Goal: Transaction & Acquisition: Purchase product/service

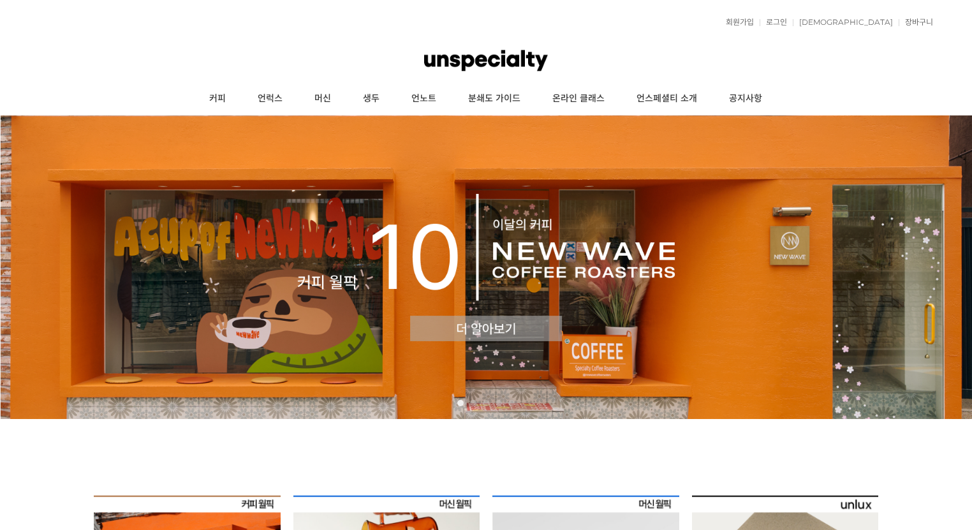
click at [834, 15] on div "회원가입 로그인 주문조회 장바구니 최근본상품 고객센터 공지사항 상품 후기 상품 Q&A 월피커 게시판" at bounding box center [486, 22] width 894 height 32
click at [787, 18] on link "로그인" at bounding box center [772, 22] width 27 height 8
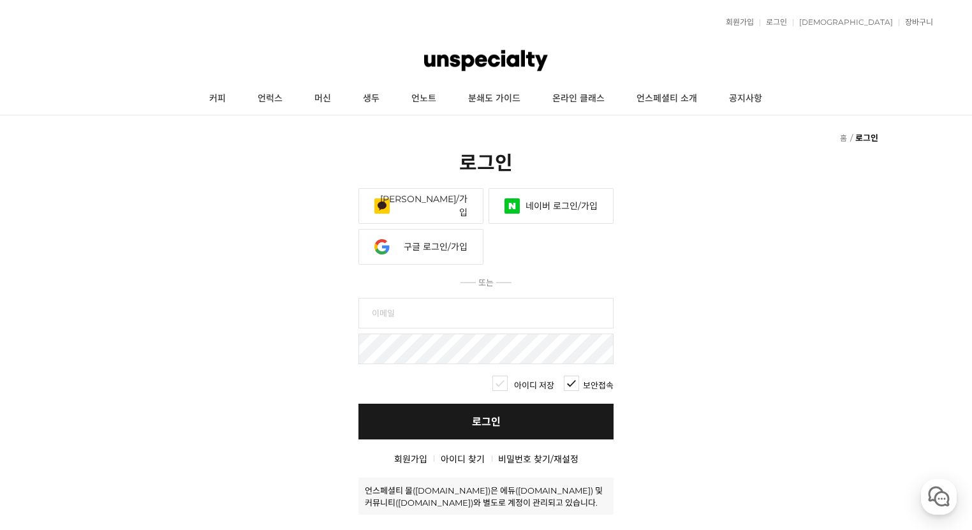
type input "esj7899@naver.com"
click at [583, 188] on link "네이버 로그인/가입" at bounding box center [550, 206] width 125 height 36
click at [515, 404] on link "로그인" at bounding box center [485, 422] width 255 height 36
click at [223, 103] on link "커피" at bounding box center [217, 99] width 48 height 32
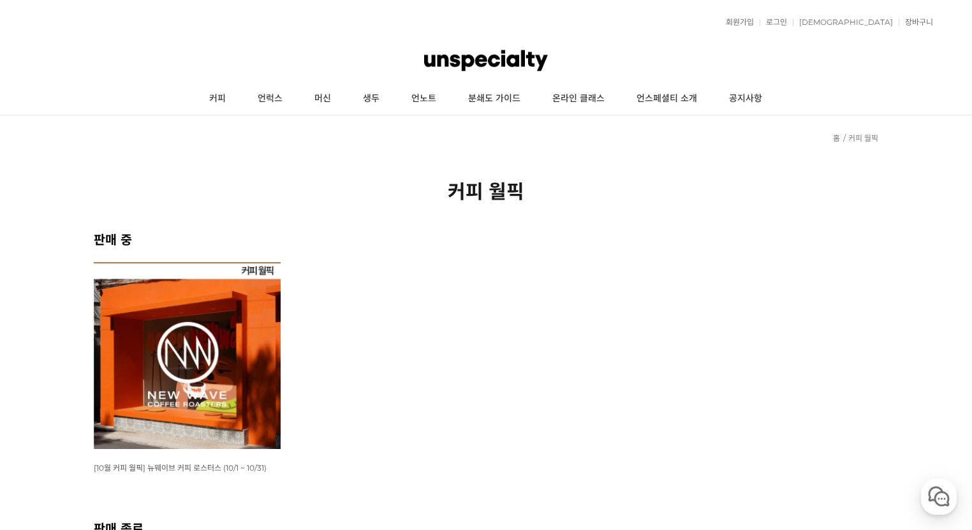
click at [180, 298] on img at bounding box center [187, 355] width 187 height 187
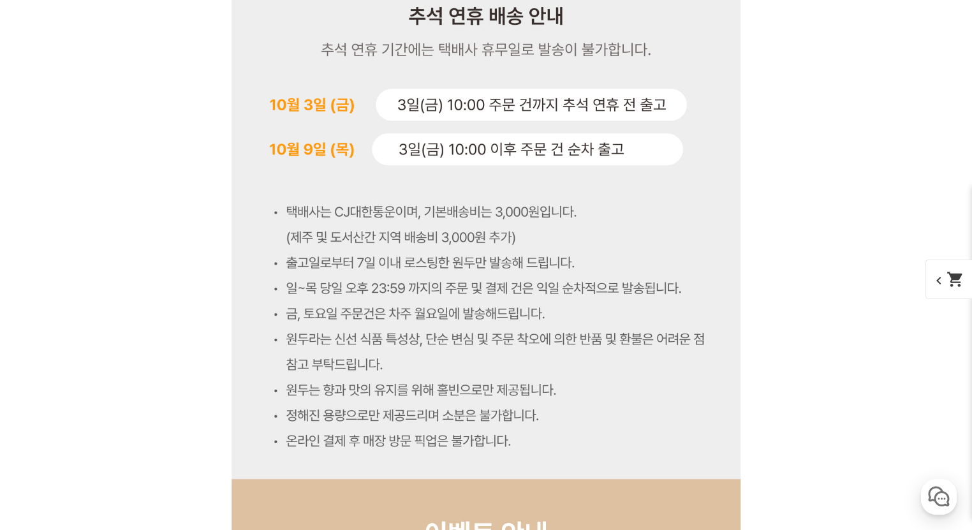
scroll to position [5304, 0]
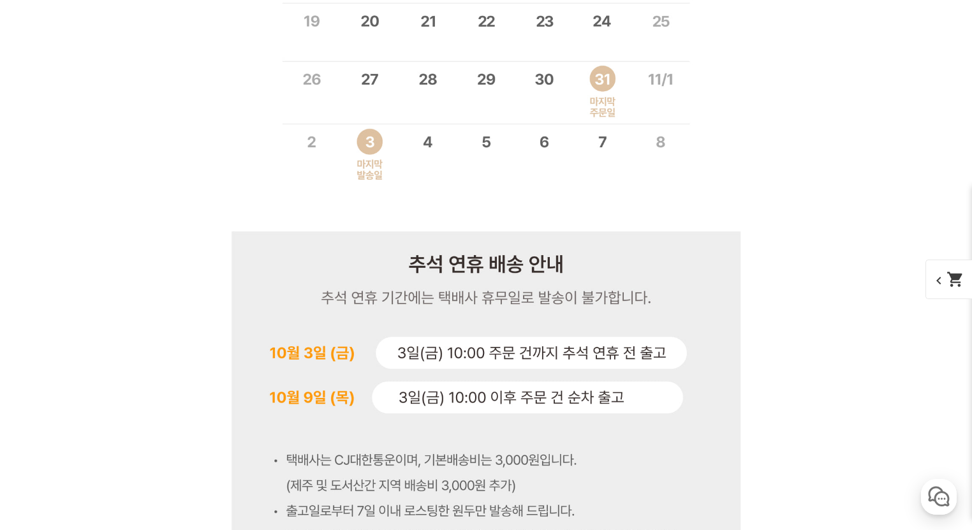
scroll to position [5508, 0]
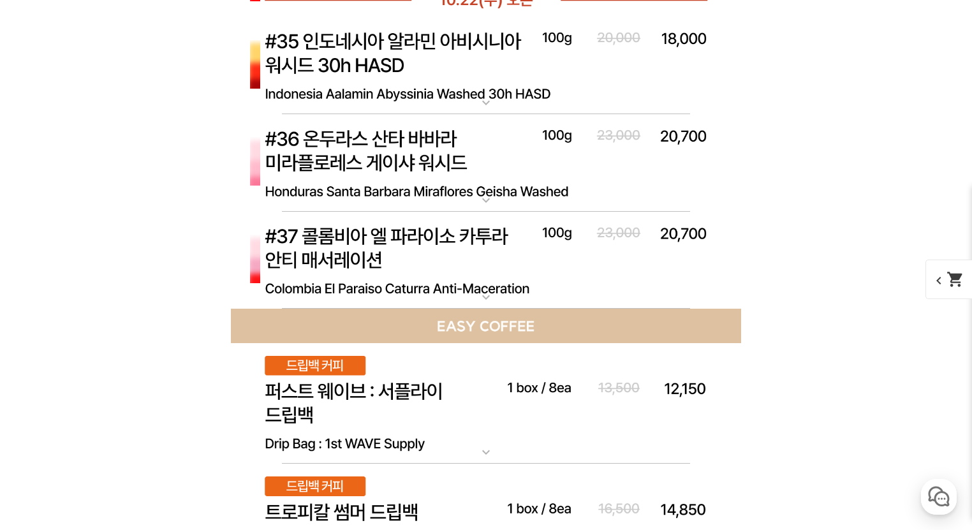
scroll to position [4794, 0]
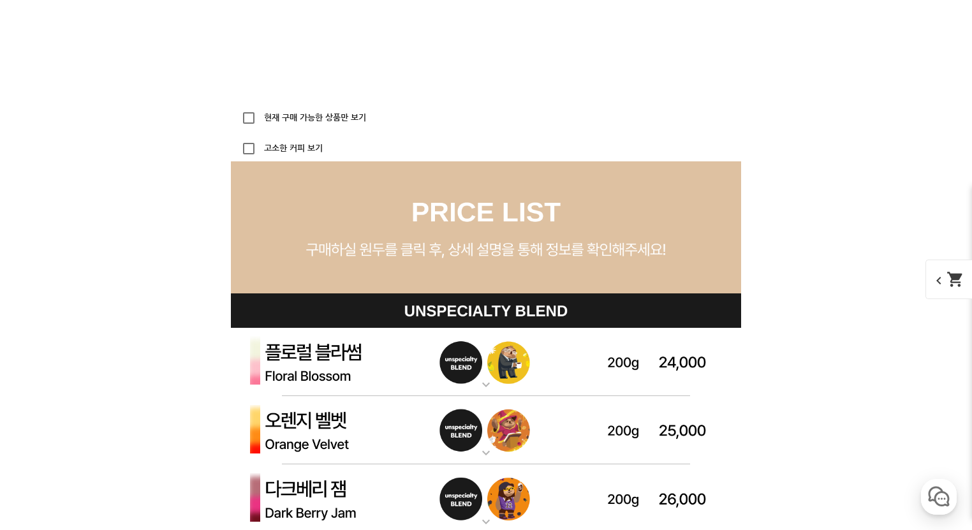
scroll to position [3264, 0]
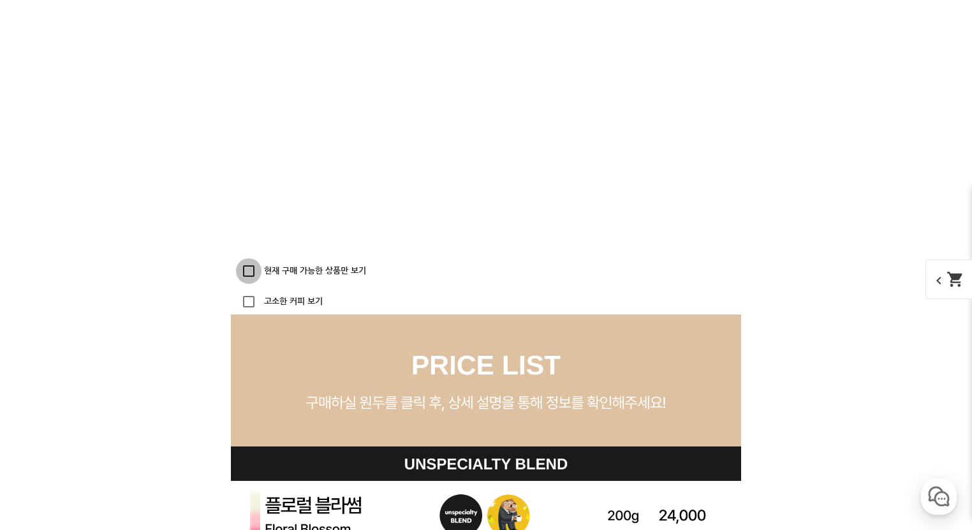
click at [245, 273] on input "현재 구매 가능한 상품만 보기" at bounding box center [249, 271] width 26 height 26
checkbox input "true"
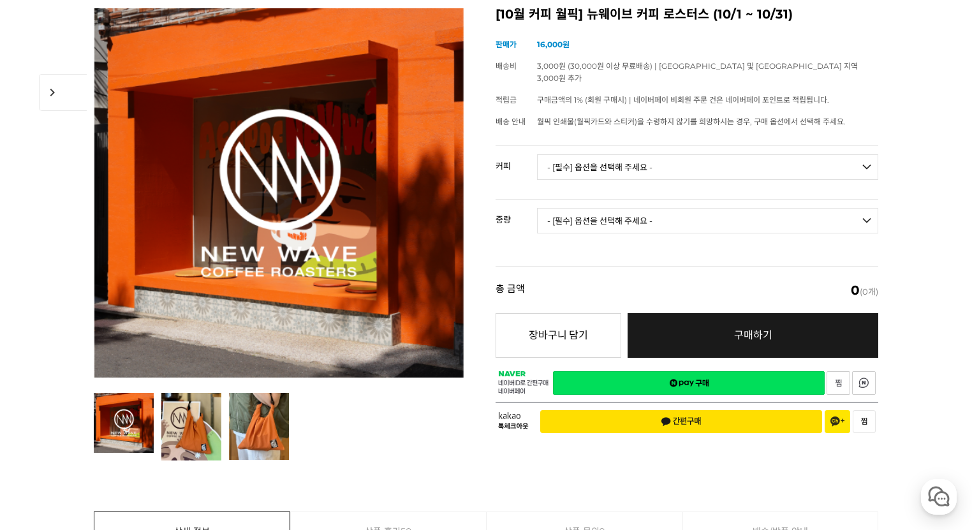
scroll to position [153, 0]
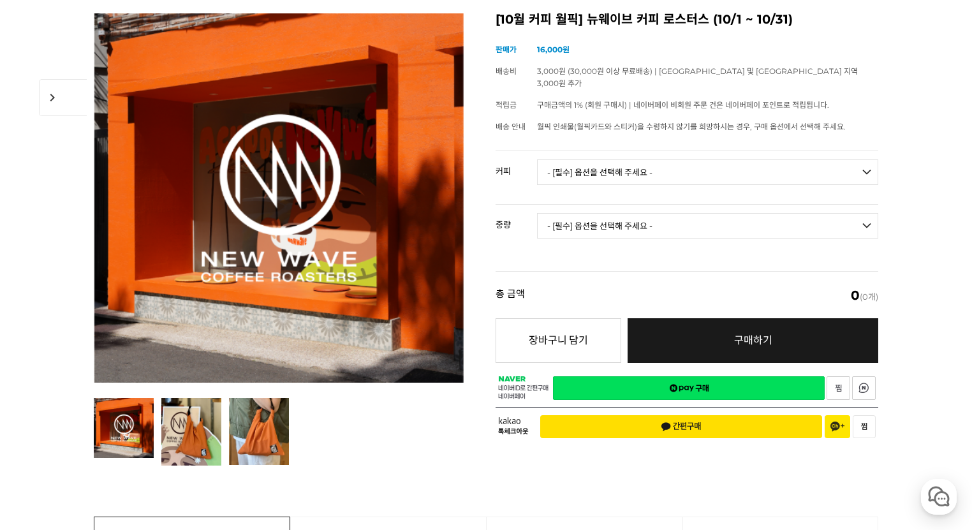
click at [627, 205] on td "- [필수] 옵션을 선택해 주세요 - -------------------" at bounding box center [707, 231] width 341 height 53
click at [633, 165] on select "- [필수] 옵션을 선택해 주세요 - ------------------- 언스페셜티 분쇄도 가이드 종이 받기 (주문 1건당 최대 1개 제공) …" at bounding box center [707, 172] width 341 height 26
select select "[10.8 오픈] #14 케냐 뚱구리 SL28 SL34 내추럴"
click at [537, 159] on select "- [필수] 옵션을 선택해 주세요 - ------------------- 언스페셜티 분쇄도 가이드 종이 받기 (주문 1건당 최대 1개 제공) …" at bounding box center [707, 172] width 341 height 26
click at [628, 224] on select "- [필수] 옵션을 선택해 주세요 - ------------------- 200g" at bounding box center [707, 226] width 341 height 26
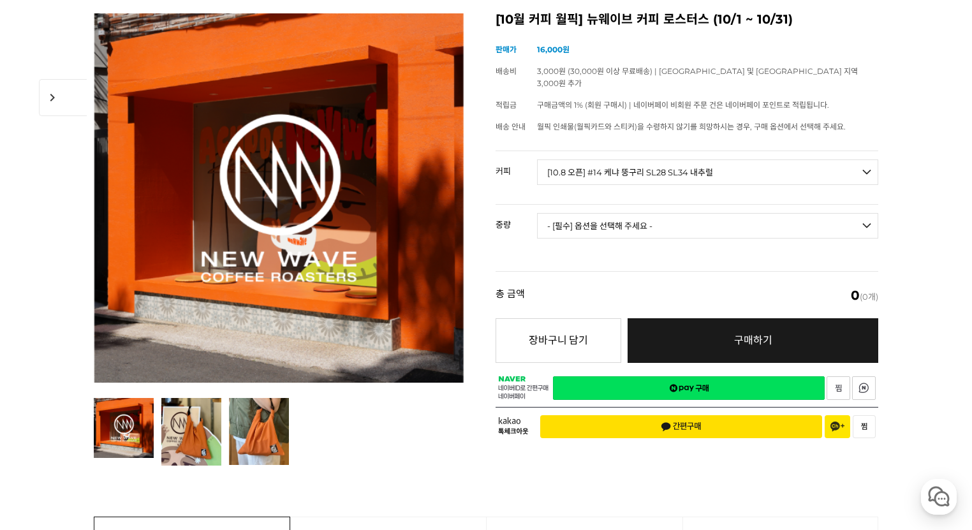
select select "200g"
click at [537, 213] on select "- [필수] 옵션을 선택해 주세요 - ------------------- 200g" at bounding box center [707, 226] width 341 height 26
select select "*"
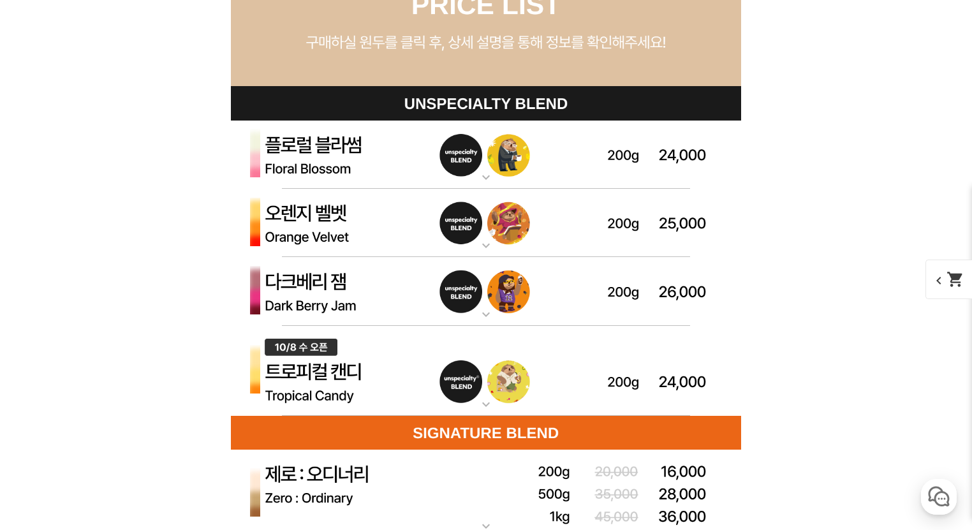
scroll to position [3930, 0]
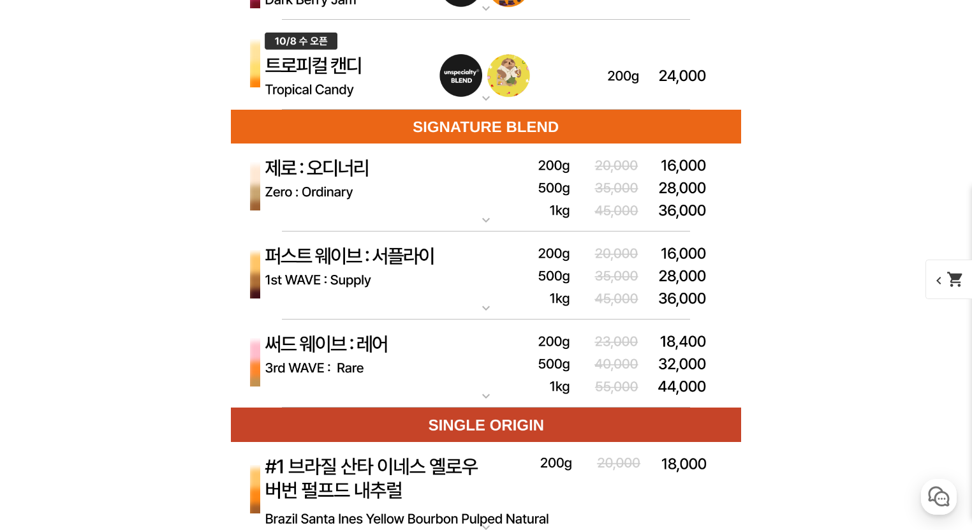
click at [460, 190] on img at bounding box center [486, 187] width 510 height 89
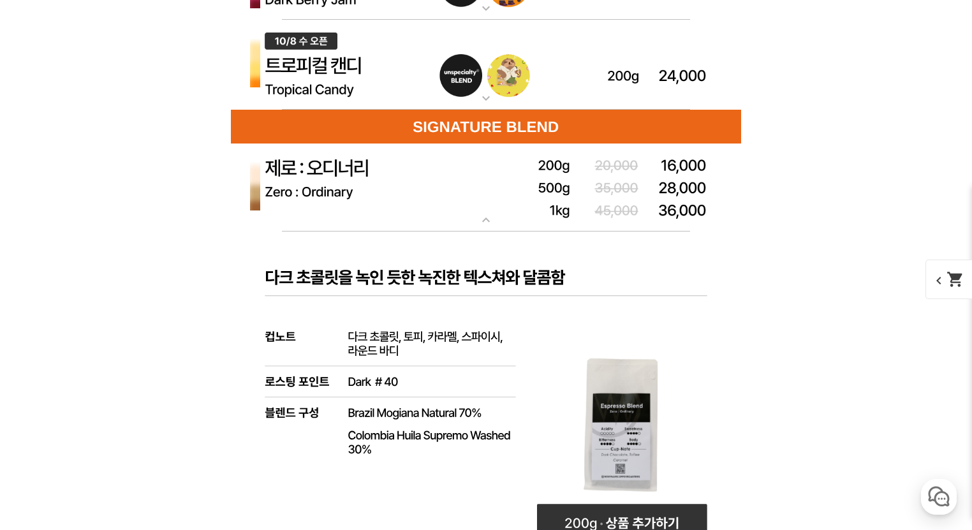
click at [460, 198] on img at bounding box center [486, 187] width 510 height 89
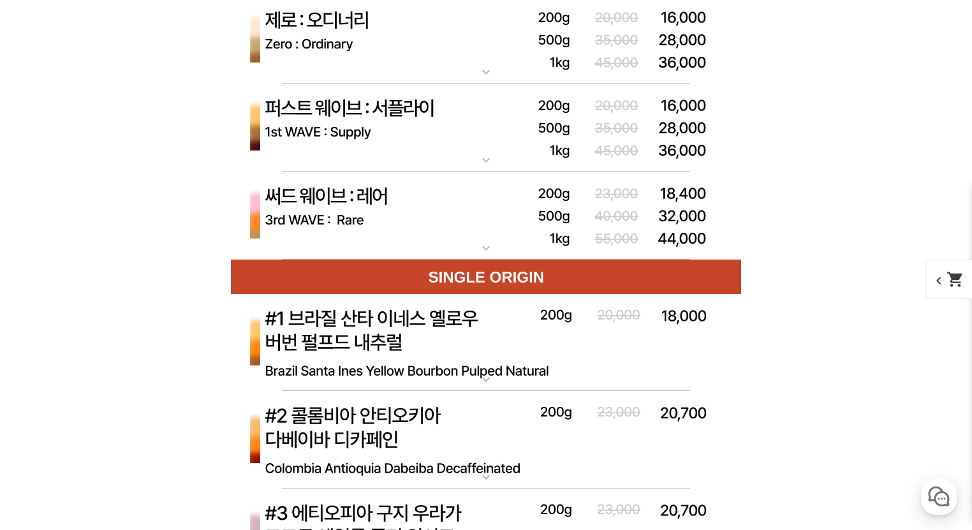
scroll to position [4083, 0]
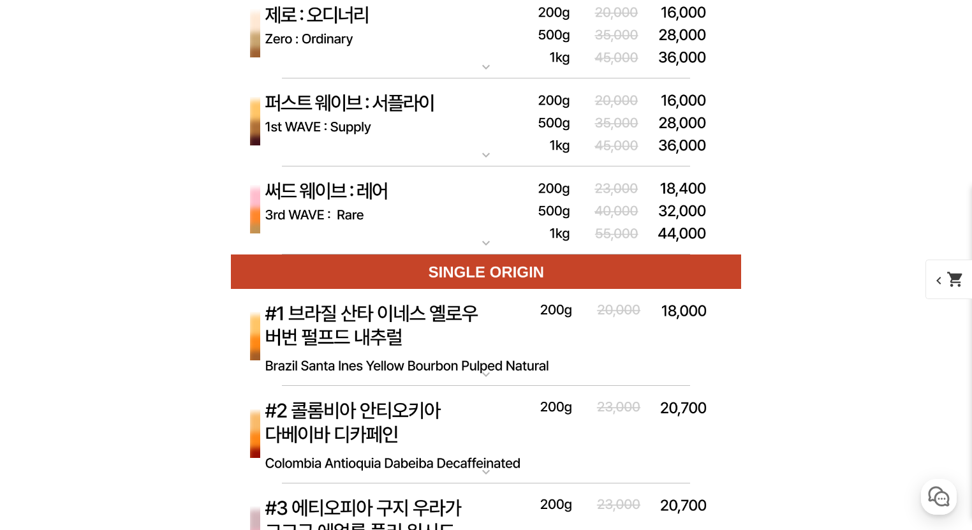
click at [463, 154] on img at bounding box center [486, 122] width 510 height 89
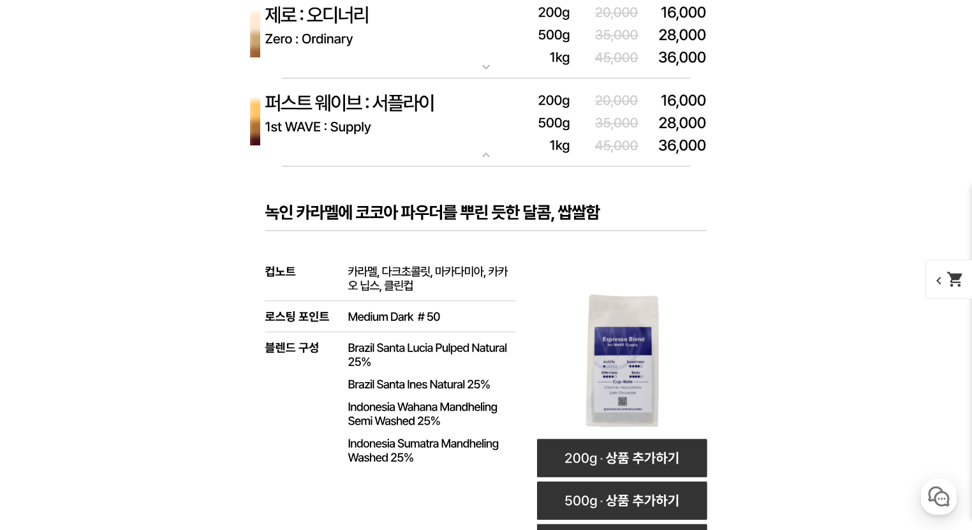
click at [463, 154] on img at bounding box center [486, 122] width 510 height 89
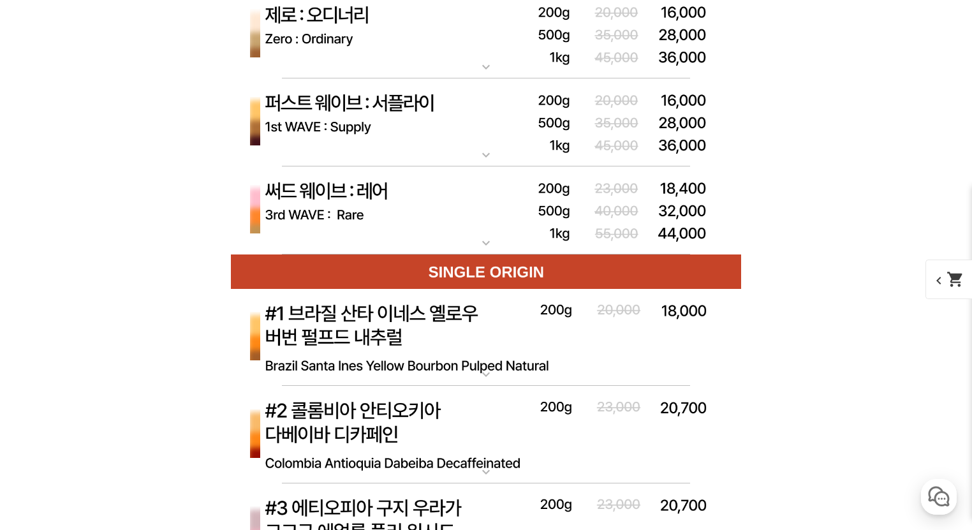
click at [458, 198] on img at bounding box center [486, 210] width 510 height 89
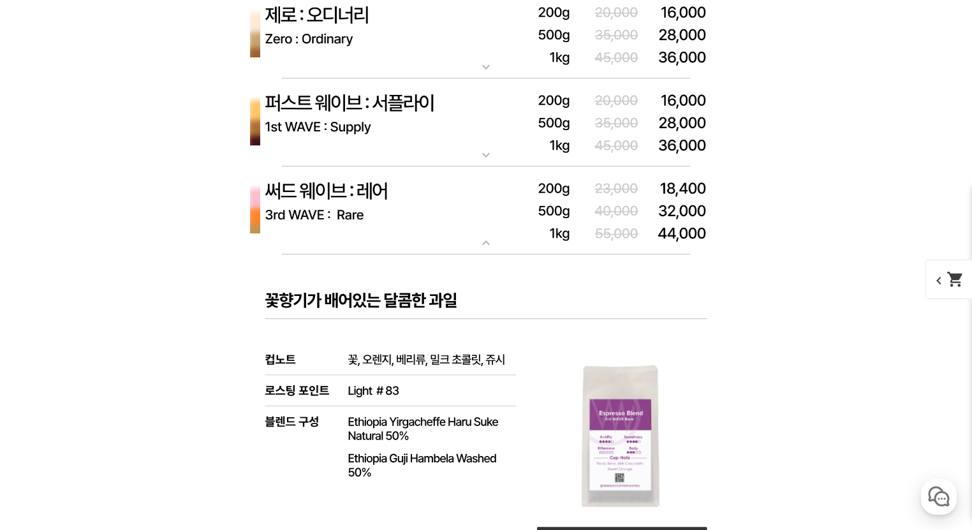
click at [457, 198] on img at bounding box center [486, 210] width 510 height 89
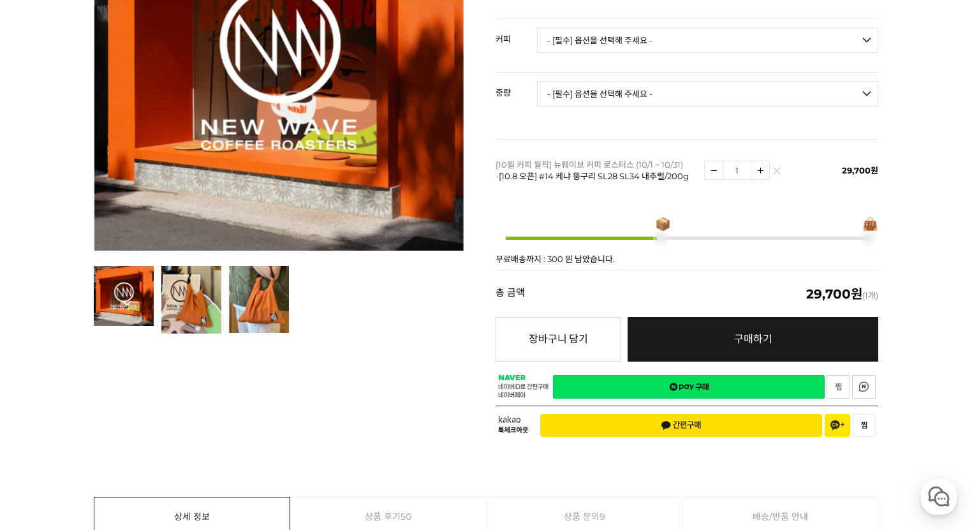
scroll to position [153, 0]
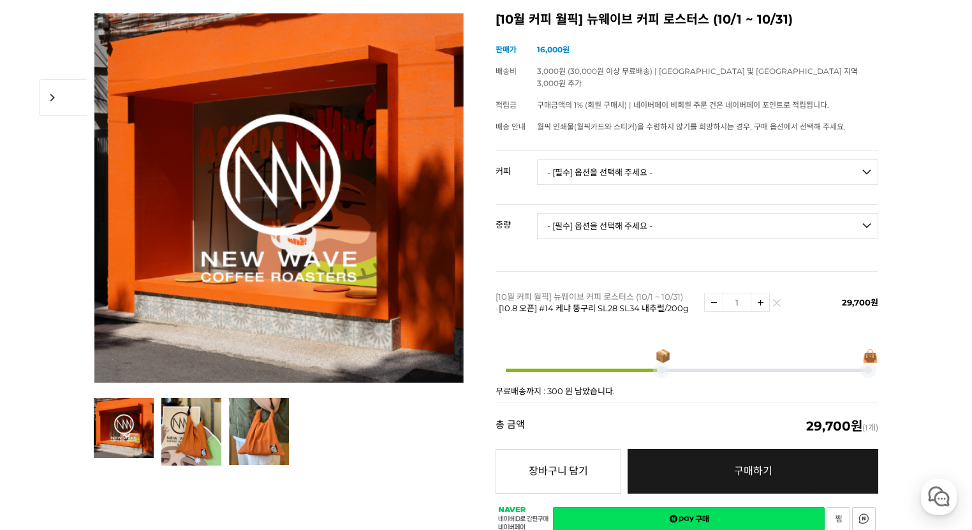
click at [641, 164] on select "- [필수] 옵션을 선택해 주세요 - ------------------- 언스페셜티 분쇄도 가이드 종이 받기 (주문 1건당 최대 1개 제공) …" at bounding box center [707, 172] width 341 height 26
select select "써드 웨이브 : 레어 (하우스 블렌드)"
click at [537, 159] on select "- [필수] 옵션을 선택해 주세요 - ------------------- 언스페셜티 분쇄도 가이드 종이 받기 (주문 1건당 최대 1개 제공) …" at bounding box center [707, 172] width 341 height 26
click at [643, 213] on select "- [필수] 옵션을 선택해 주세요 - ------------------- 200g 500g 1kg" at bounding box center [707, 226] width 341 height 26
select select "200g"
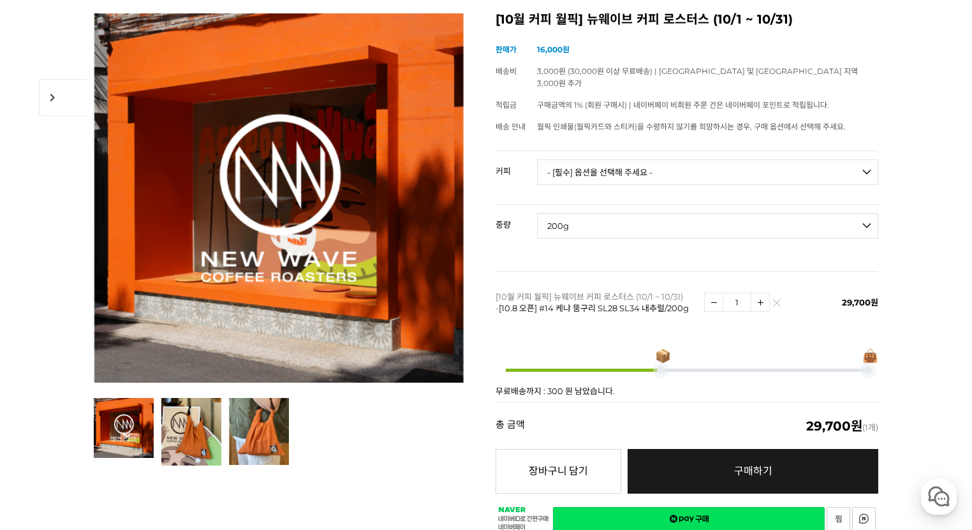
click at [537, 213] on select "- [필수] 옵션을 선택해 주세요 - ------------------- 200g 500g 1kg" at bounding box center [707, 226] width 341 height 26
select select "*"
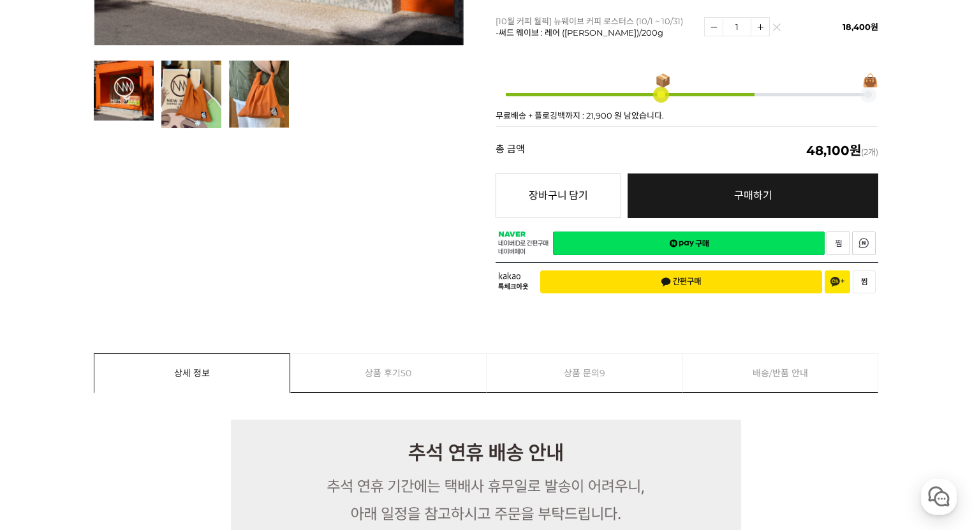
scroll to position [316, 0]
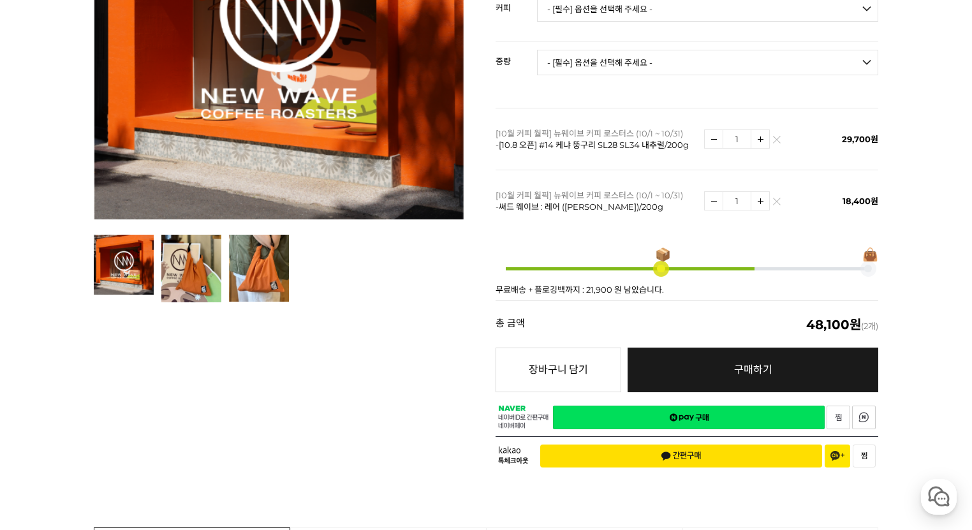
click at [663, 63] on td "- [필수] 옵션을 선택해 주세요 - ------------------- 200g 500g 1kg" at bounding box center [707, 67] width 341 height 53
click at [668, 56] on select "- [필수] 옵션을 선택해 주세요 - ------------------- 200g 500g 1kg" at bounding box center [707, 63] width 341 height 26
click at [649, 56] on select "- [필수] 옵션을 선택해 주세요 - ------------------- 200g 500g 1kg" at bounding box center [707, 63] width 341 height 26
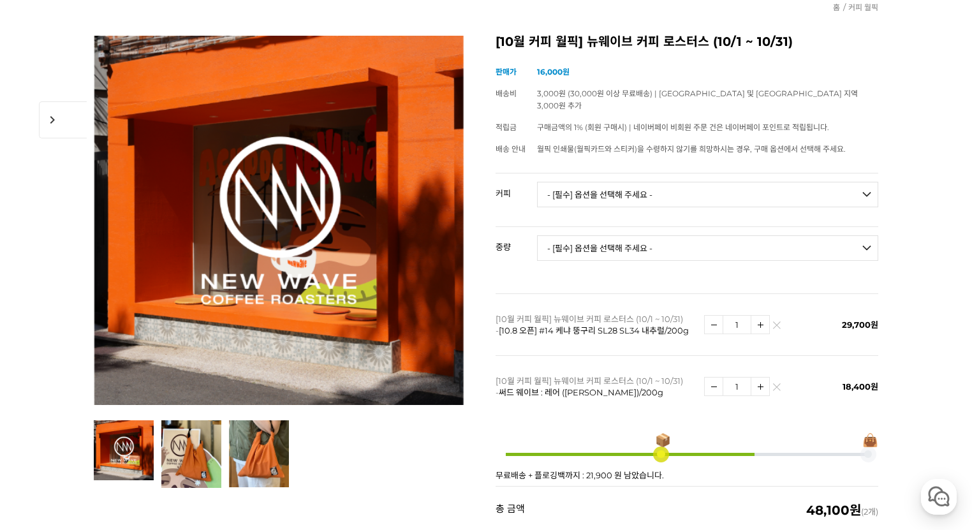
click at [617, 157] on div "[10월 커피 월픽] 뉴웨이브 커피 로스터스 (10/1 ~ 10/31) (해외배송 가능 상품) chevron_right 기본 정보 상품명 [1…" at bounding box center [686, 349] width 383 height 626
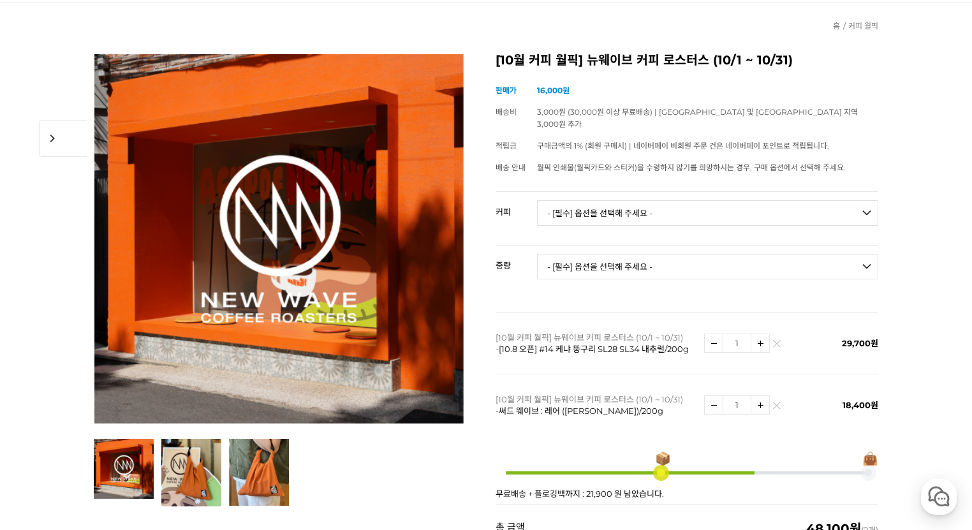
click at [617, 200] on select "- [필수] 옵션을 선택해 주세요 - ------------------- 언스페셜티 분쇄도 가이드 종이 받기 (주문 1건당 최대 1개 제공) …" at bounding box center [707, 213] width 341 height 26
click at [625, 216] on td "- [필수] 옵션을 선택해 주세요 - ------------------- 언스페셜티 분쇄도 가이드 종이 받기 (주문 1건당 최대 1개 제공) …" at bounding box center [707, 218] width 341 height 53
click at [634, 200] on select "- [필수] 옵션을 선택해 주세요 - ------------------- 언스페셜티 분쇄도 가이드 종이 받기 (주문 1건당 최대 1개 제공) …" at bounding box center [707, 213] width 341 height 26
select select "#7 에티오피아 시다마 뎀비 #1 에얼룸 내추럴"
click at [537, 200] on select "- [필수] 옵션을 선택해 주세요 - ------------------- 언스페셜티 분쇄도 가이드 종이 받기 (주문 1건당 최대 1개 제공) …" at bounding box center [707, 213] width 341 height 26
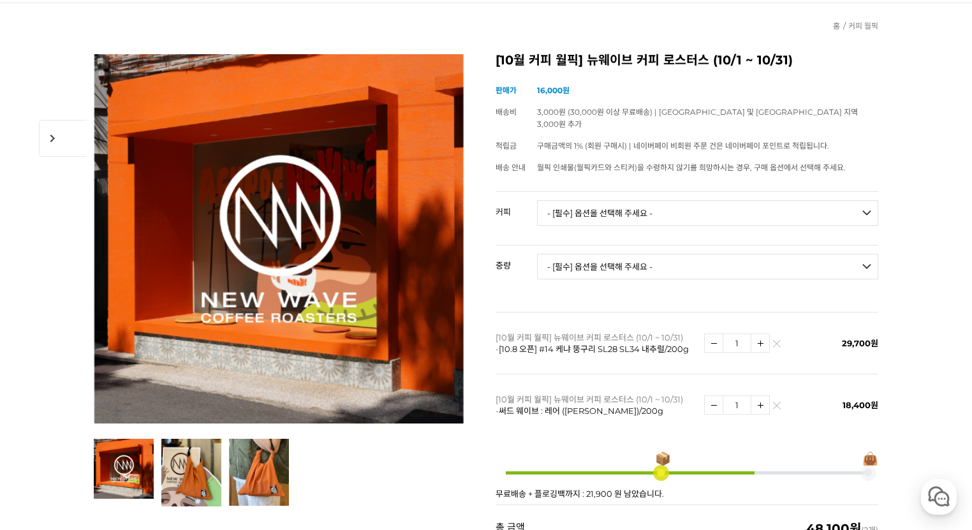
click at [635, 254] on select "- [필수] 옵션을 선택해 주세요 - ------------------- 200g" at bounding box center [707, 267] width 341 height 26
select select "200g"
click at [537, 254] on select "- [필수] 옵션을 선택해 주세요 - ------------------- 200g" at bounding box center [707, 267] width 341 height 26
select select "*"
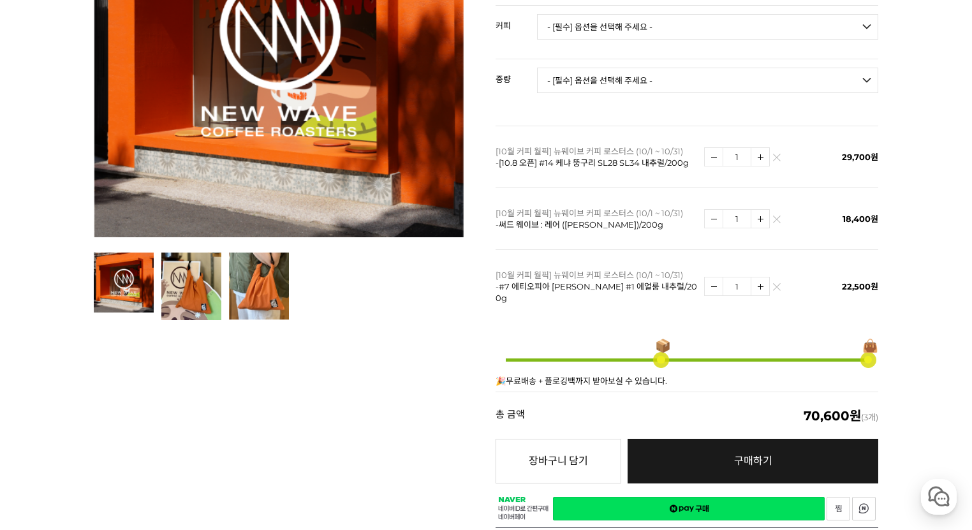
scroll to position [316, 0]
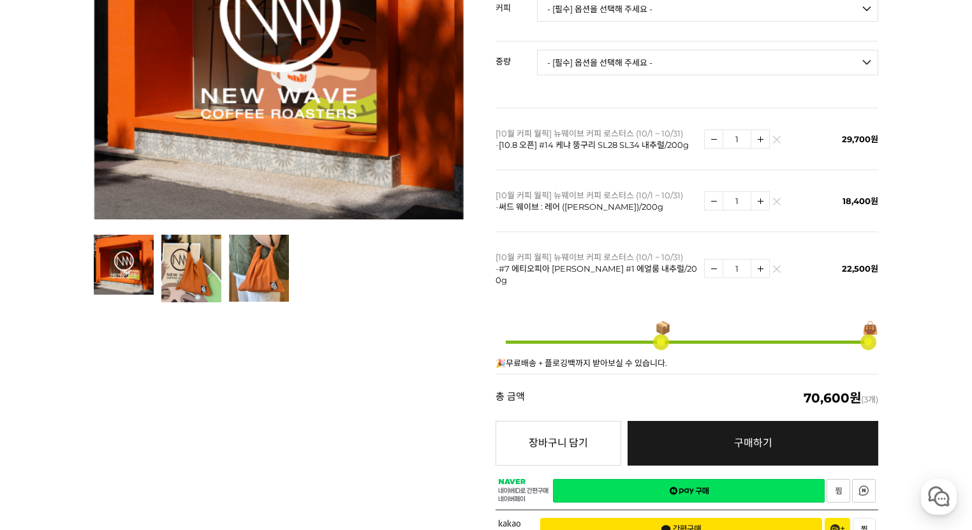
click at [817, 421] on link "구매하기 예약주문 REGULAR DELIVERY" at bounding box center [752, 443] width 251 height 45
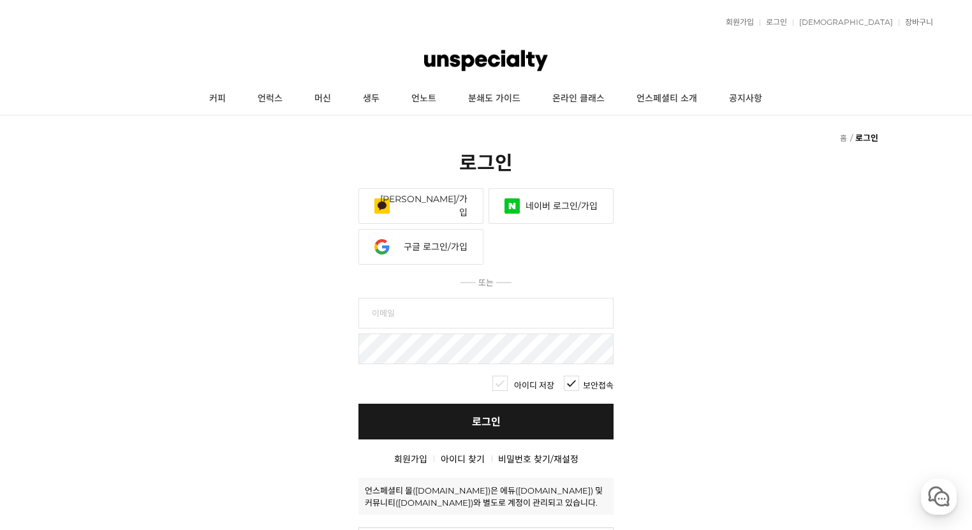
click at [566, 188] on link "네이버 로그인/가입" at bounding box center [550, 206] width 125 height 36
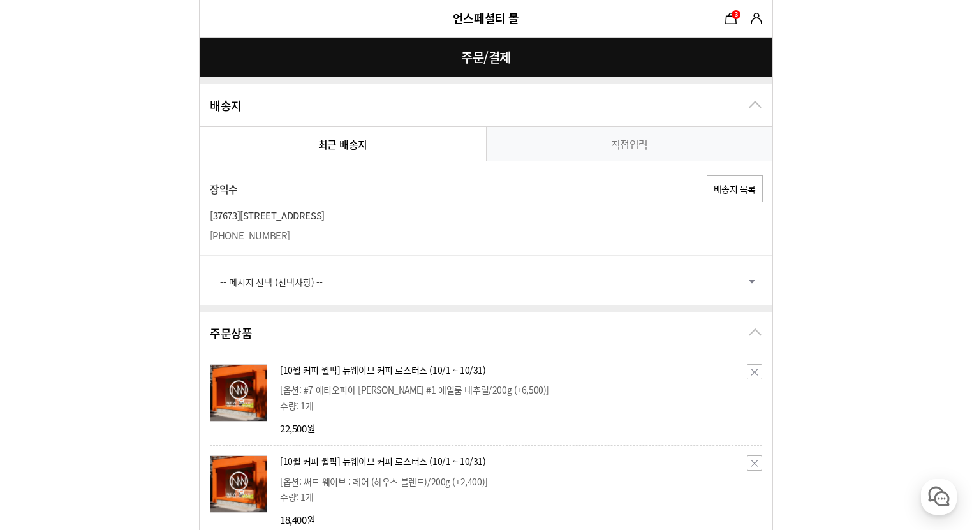
click at [740, 187] on button "배송지 목록" at bounding box center [734, 188] width 56 height 27
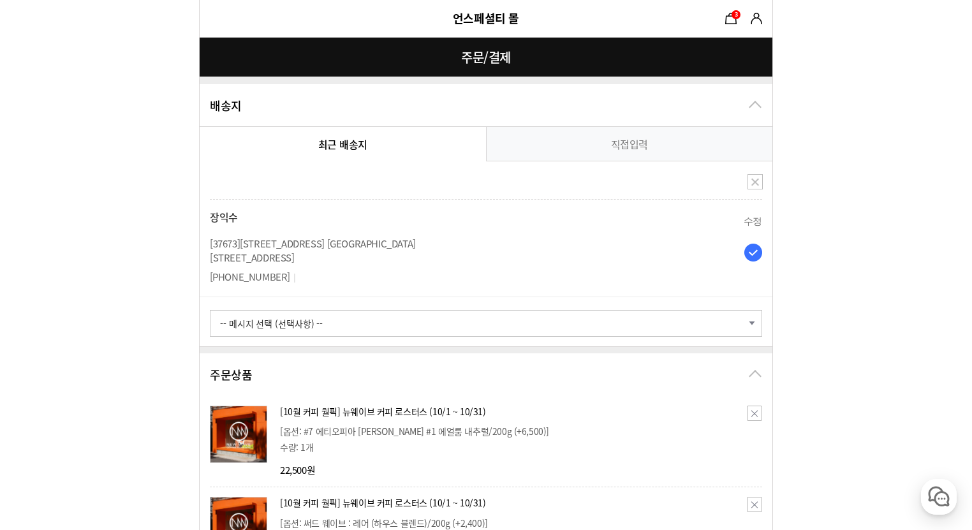
click at [758, 221] on button "수정" at bounding box center [752, 221] width 18 height 14
type input "37673"
type input "경북 포항시 남구 청암로 77 포항공과대학교"
type input "대학원아파트 1동 605호"
radio input "true"
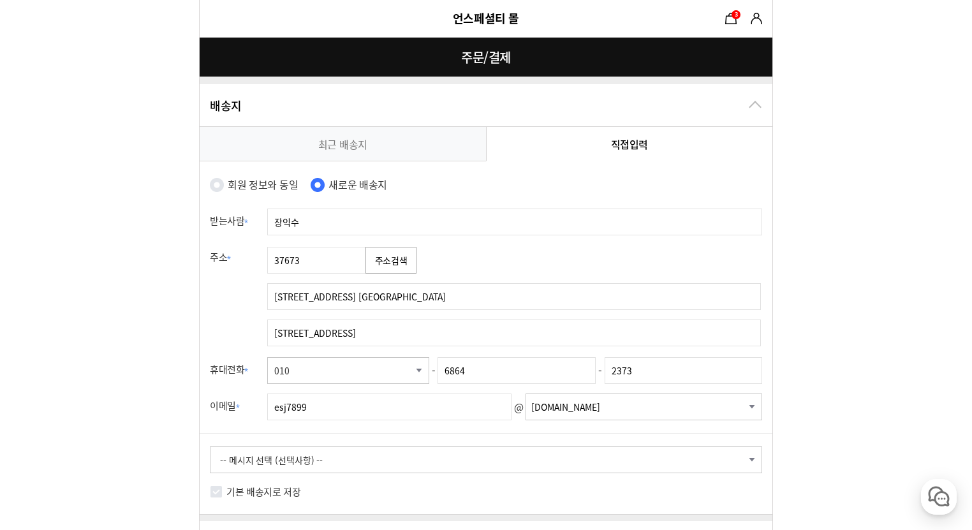
click at [394, 265] on button "주소검색" at bounding box center [390, 260] width 51 height 27
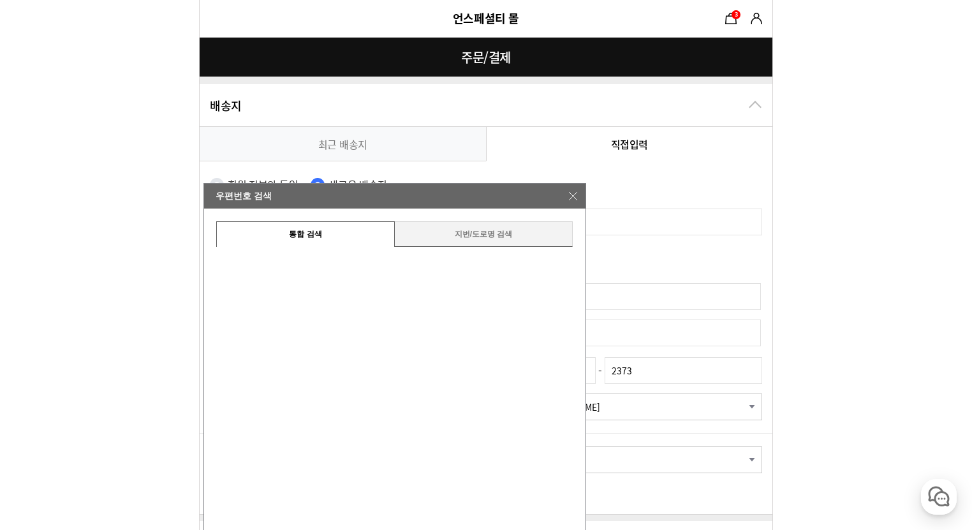
type input "37796"
type input "경북 포항시 남구 상공로 215-7"
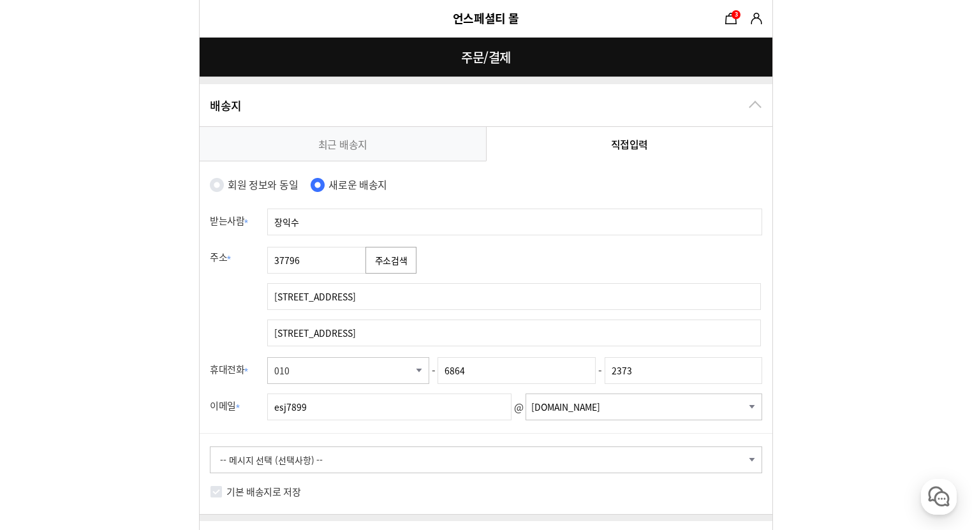
drag, startPoint x: 397, startPoint y: 335, endPoint x: 215, endPoint y: 332, distance: 182.4
click at [215, 332] on tr "주소 필수 국가/지역 가나(GHANA) 가봉(GABON) 가이아나(GUYANA) 감비아(GAMBIA) 과테말라(GUATEMALA) 그레나다(G…" at bounding box center [486, 296] width 573 height 112
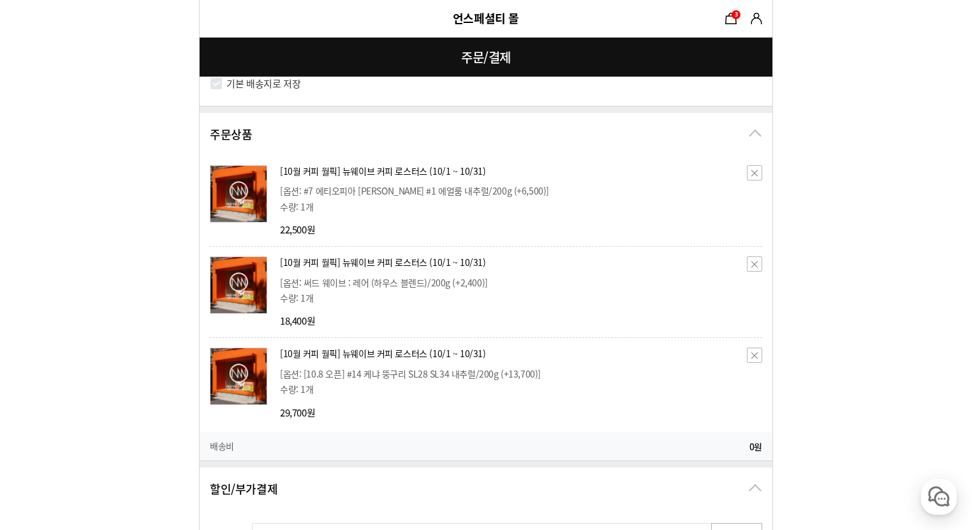
scroll to position [612, 0]
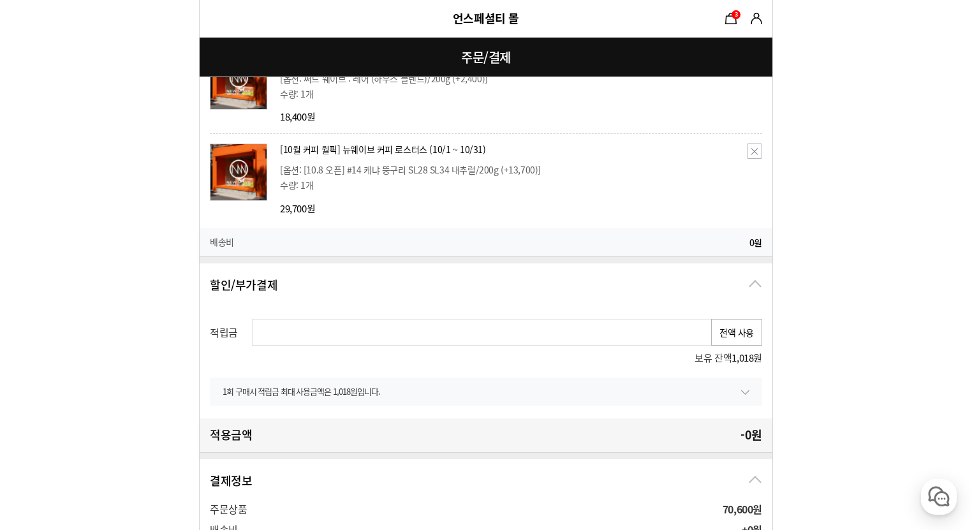
type input "해운빌 201호"
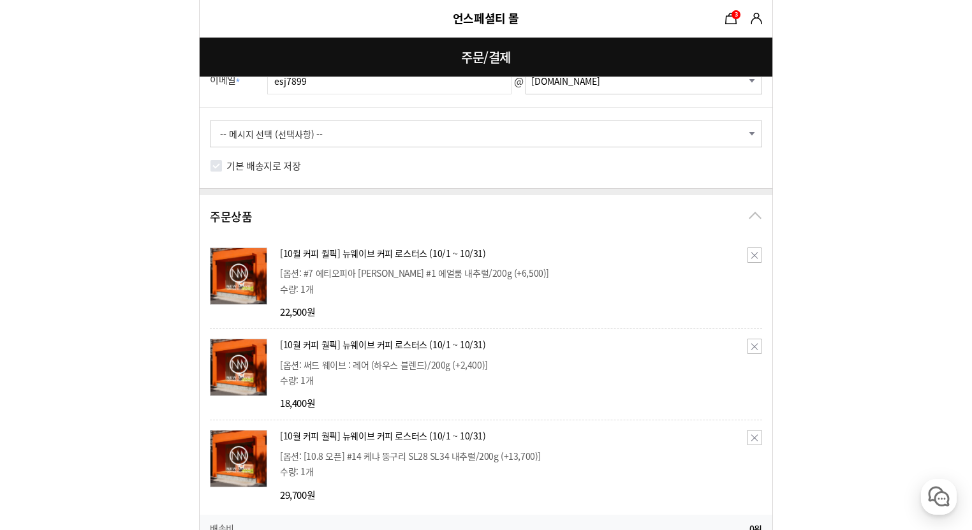
click at [731, 330] on div "[10월 커피 월픽] 뉴웨이브 커피 로스터스 (10/1 ~ 10/31) 무이자할부 상품 내 사용 [옵션: 써드 웨이브 : 레어 (하우스 블렌드…" at bounding box center [486, 369] width 552 height 82
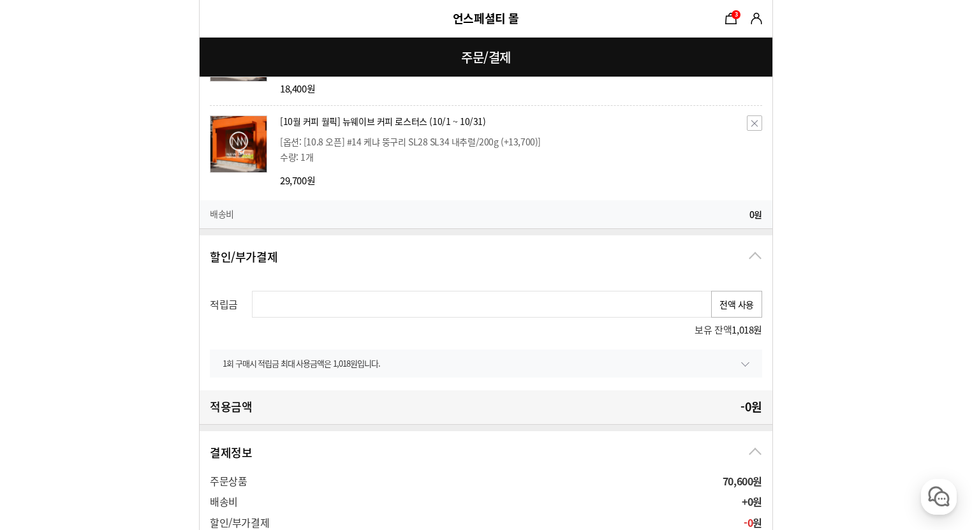
scroll to position [663, 0]
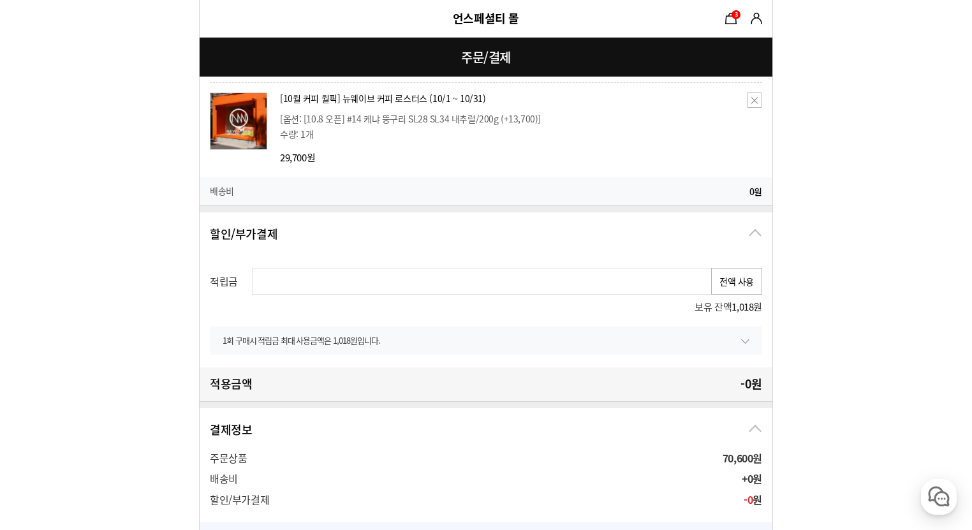
click at [748, 275] on button "전액 사용" at bounding box center [736, 281] width 51 height 27
type input "1018"
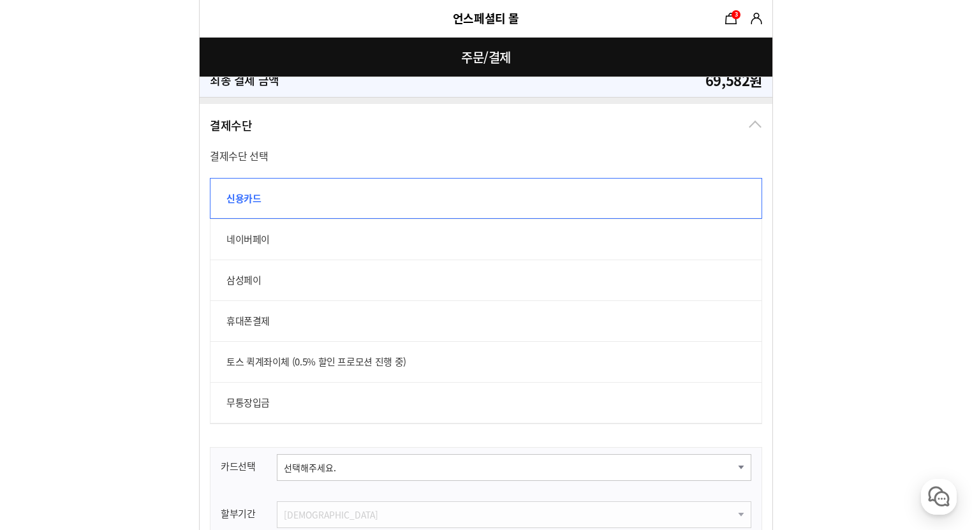
scroll to position [1224, 0]
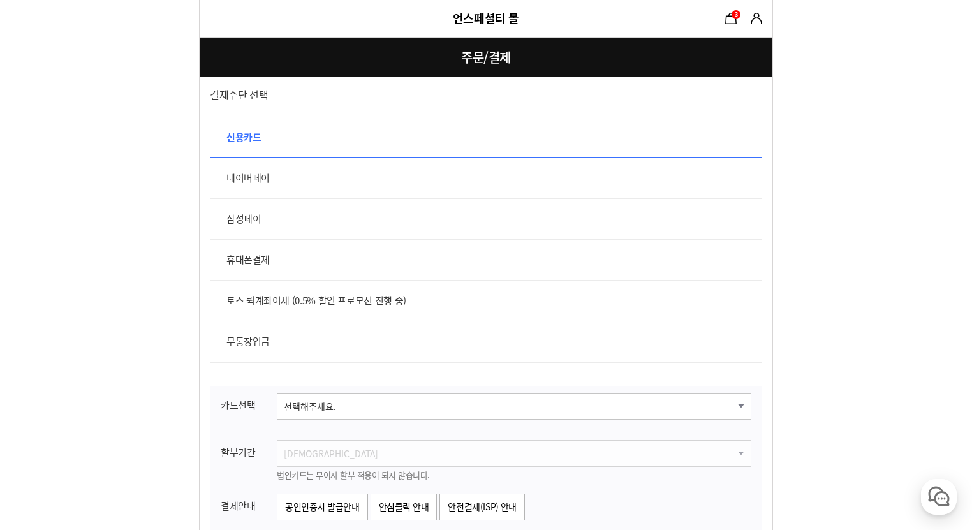
click at [312, 304] on label "토스 퀵계좌이체 (0.5% 할인 프로모션 진행 중)" at bounding box center [486, 300] width 552 height 41
click at [224, 294] on input "토스 퀵계좌이체 (0.5% 할인 프로모션 진행 중)" at bounding box center [217, 287] width 14 height 14
radio input "true"
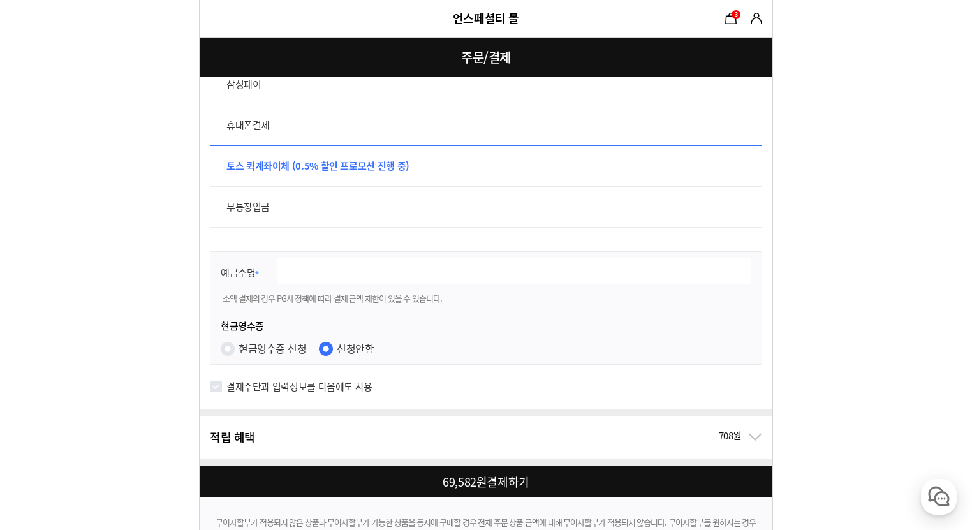
scroll to position [1377, 0]
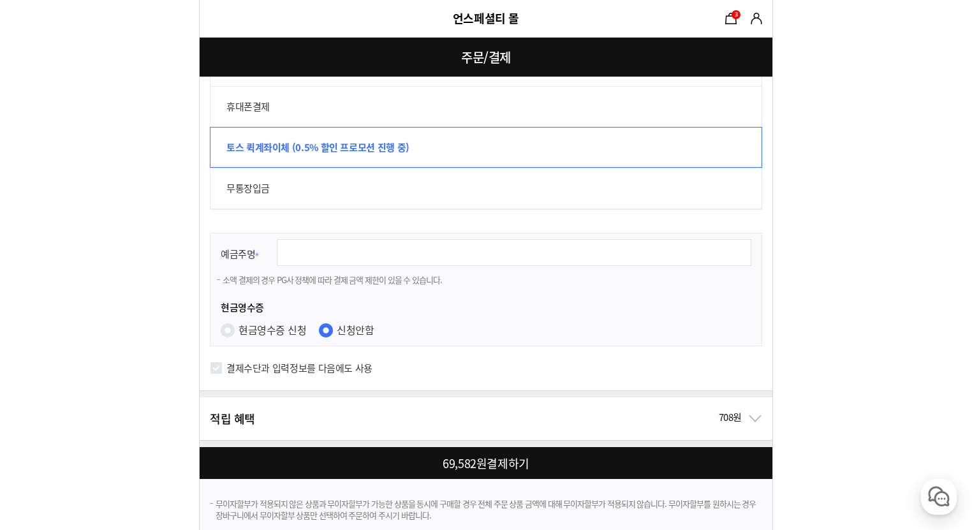
click at [344, 261] on input "text" at bounding box center [514, 252] width 474 height 27
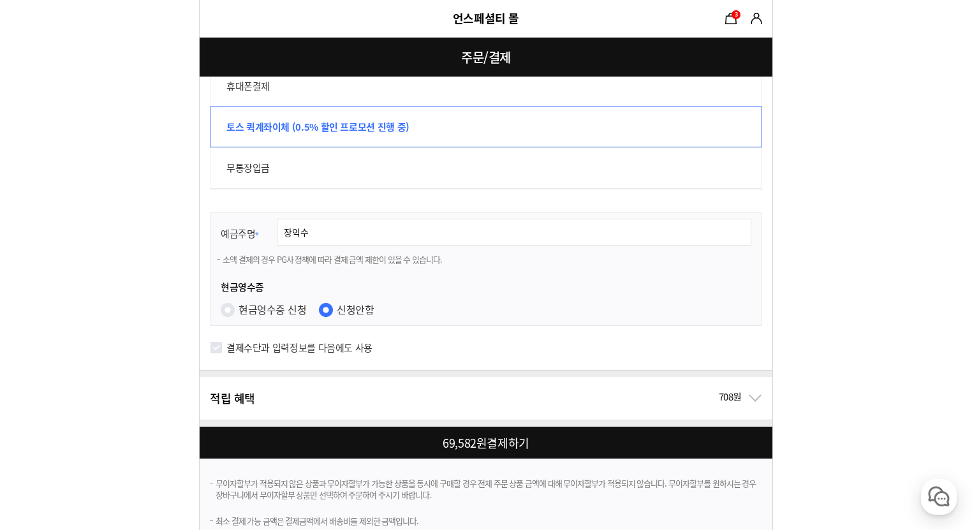
scroll to position [1417, 0]
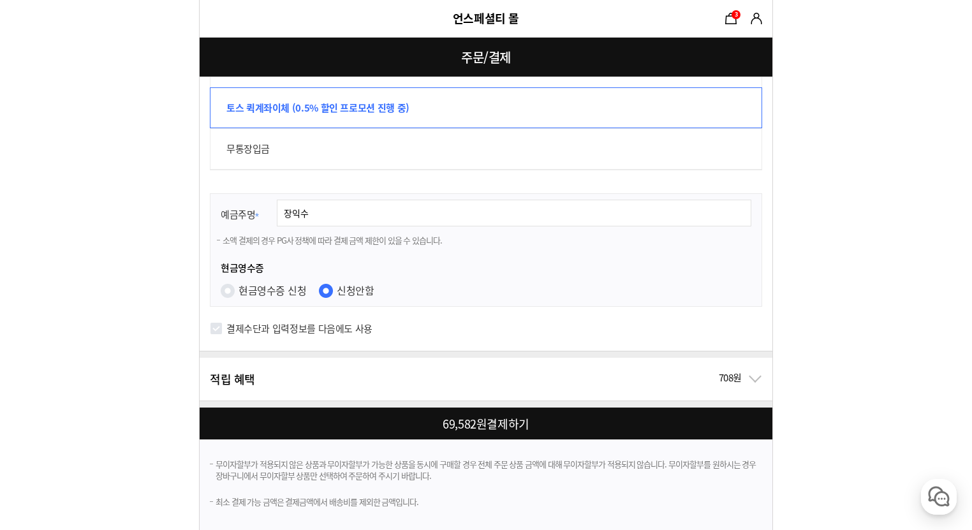
type input "장익수"
click at [483, 421] on div at bounding box center [489, 423] width 578 height 32
checkbox input "false"
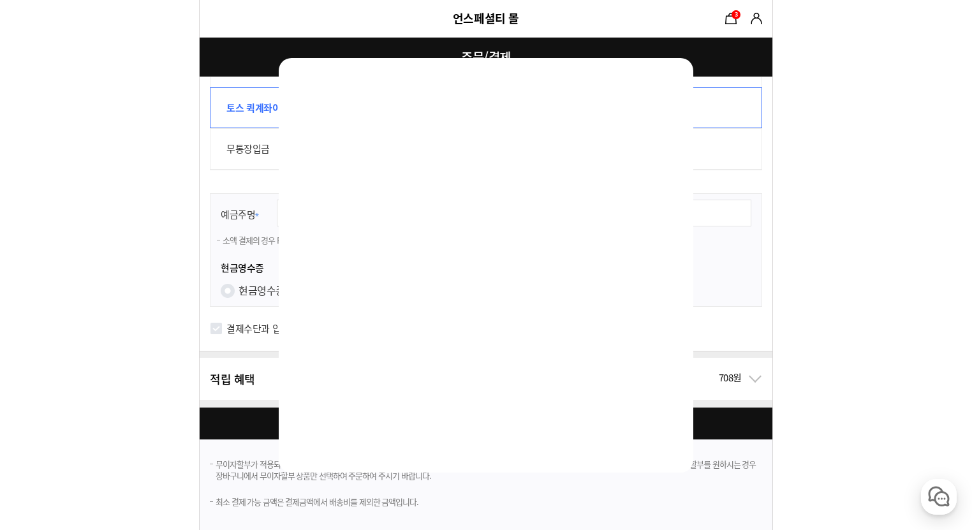
scroll to position [0, 0]
